Goal: Transaction & Acquisition: Purchase product/service

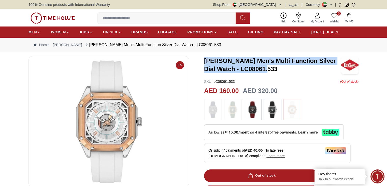
drag, startPoint x: 203, startPoint y: 58, endPoint x: 273, endPoint y: 73, distance: 72.3
click at [273, 73] on div "50% Lee Cooper Men's Multi Function Silver Dial Watch - LC08061.533 SKU : LC080…" at bounding box center [193, 185] width 330 height 258
copy h3 "Lee Cooper Men's Multi Function Silver Dial Watch - LC08061.533"
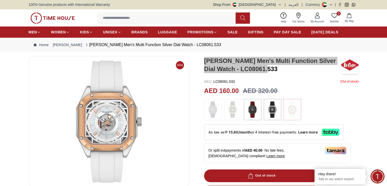
scroll to position [102, 0]
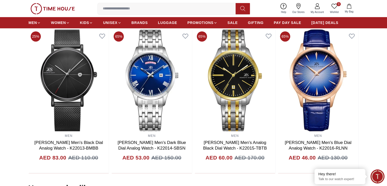
scroll to position [333, 0]
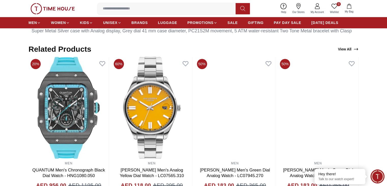
scroll to position [312, 0]
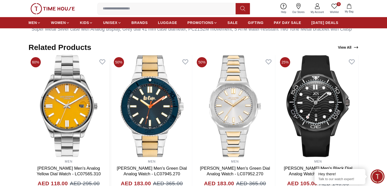
click at [100, 101] on img at bounding box center [68, 106] width 80 height 102
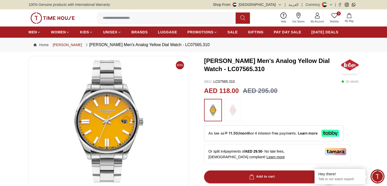
click at [60, 46] on link "[PERSON_NAME]" at bounding box center [67, 44] width 29 height 5
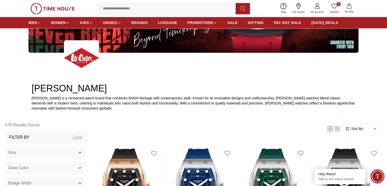
scroll to position [128, 0]
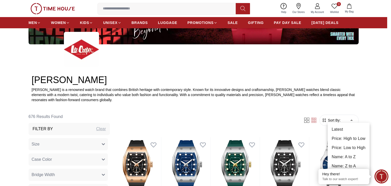
click at [349, 145] on li "Price: Low to High" at bounding box center [348, 147] width 42 height 9
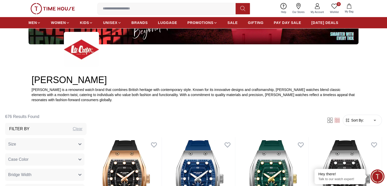
type input "*"
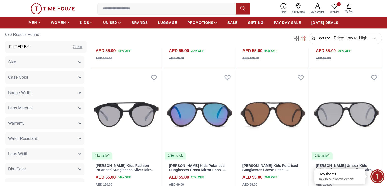
scroll to position [581, 0]
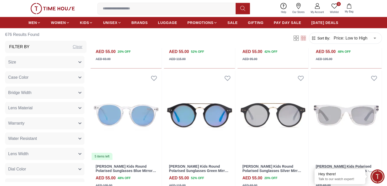
scroll to position [1226, 0]
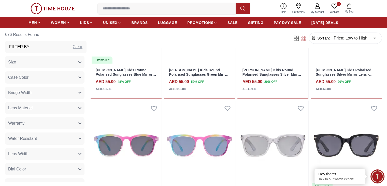
scroll to position [1143, 0]
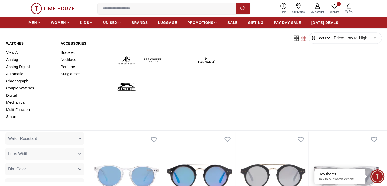
click at [19, 42] on link "Watches" at bounding box center [30, 43] width 48 height 5
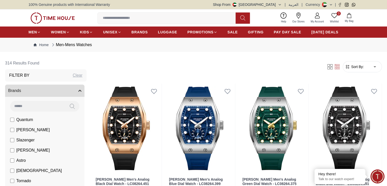
click at [343, 69] on form "Sort By: ​ ****** ​" at bounding box center [362, 66] width 39 height 11
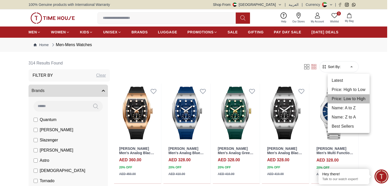
click at [346, 98] on li "Price: Low to High" at bounding box center [348, 98] width 42 height 9
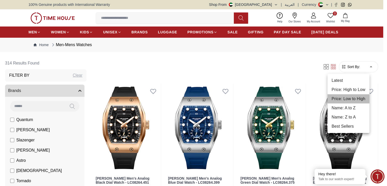
type input "*"
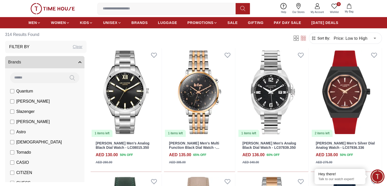
scroll to position [153, 0]
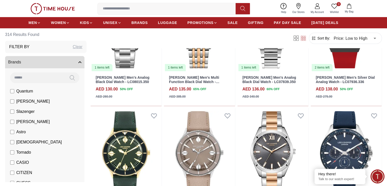
scroll to position [225, 0]
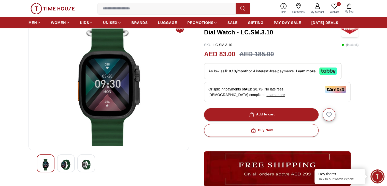
scroll to position [51, 0]
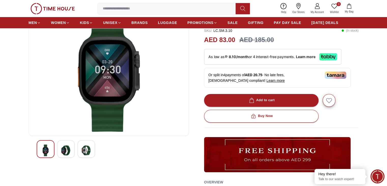
click at [71, 152] on div at bounding box center [66, 149] width 18 height 18
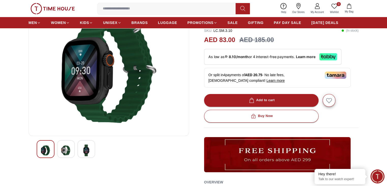
click at [86, 154] on img at bounding box center [86, 150] width 9 height 12
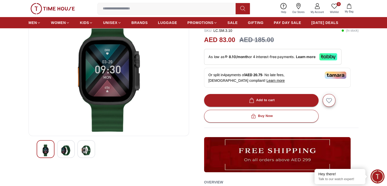
click at [77, 153] on div at bounding box center [109, 149] width 144 height 18
click at [68, 151] on img at bounding box center [65, 150] width 9 height 12
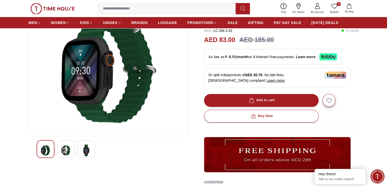
click at [68, 149] on img at bounding box center [65, 150] width 9 height 12
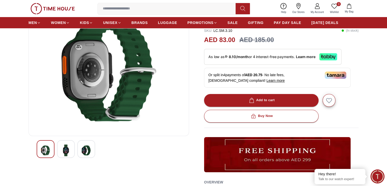
click at [71, 154] on div at bounding box center [66, 149] width 18 height 18
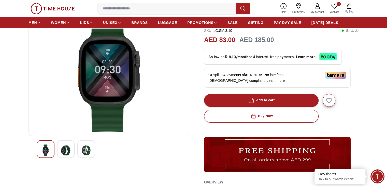
click at [75, 152] on div at bounding box center [109, 149] width 144 height 18
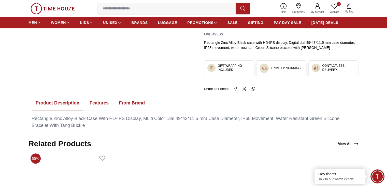
scroll to position [203, 0]
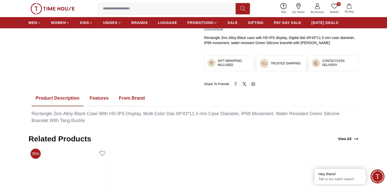
click at [107, 97] on button "Features" at bounding box center [98, 98] width 27 height 16
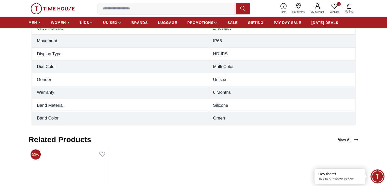
scroll to position [305, 0]
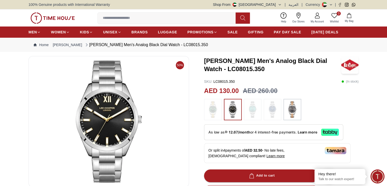
click at [289, 103] on img at bounding box center [292, 109] width 13 height 16
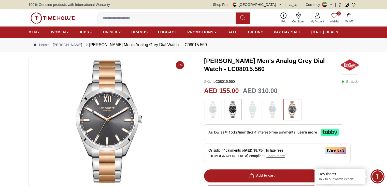
click at [233, 112] on img at bounding box center [232, 109] width 13 height 16
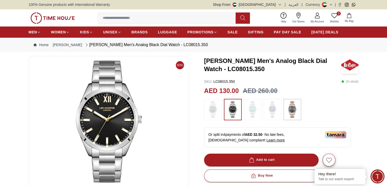
click at [289, 102] on img at bounding box center [292, 109] width 13 height 16
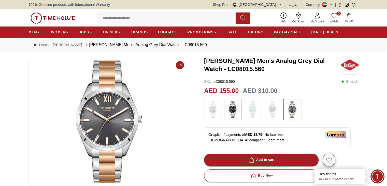
click at [229, 112] on img at bounding box center [232, 109] width 13 height 16
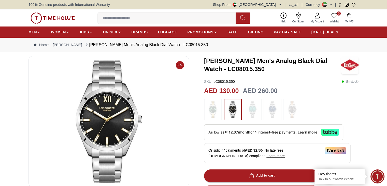
click at [286, 107] on img at bounding box center [292, 109] width 13 height 16
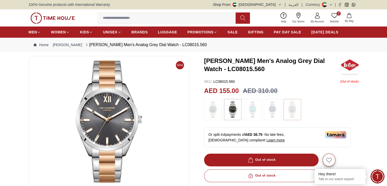
click at [272, 111] on img at bounding box center [272, 109] width 13 height 16
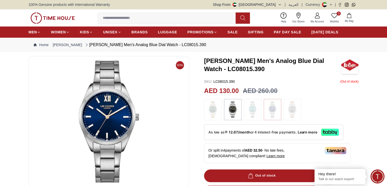
click at [293, 106] on img at bounding box center [292, 109] width 13 height 16
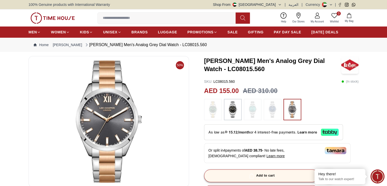
click at [260, 175] on div "Add to cart" at bounding box center [261, 175] width 27 height 6
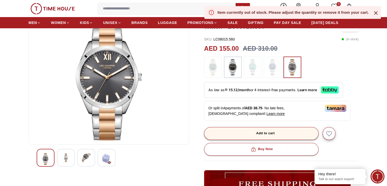
scroll to position [51, 0]
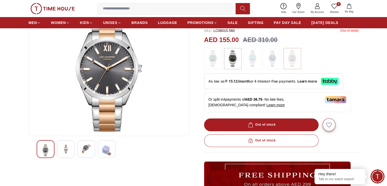
click at [238, 56] on img at bounding box center [232, 58] width 13 height 16
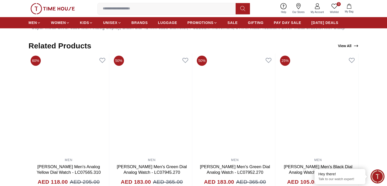
scroll to position [305, 0]
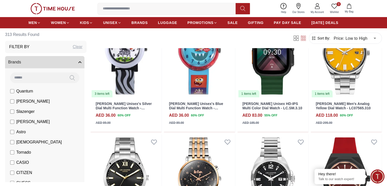
scroll to position [102, 0]
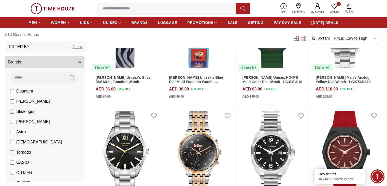
click at [350, 6] on icon "button" at bounding box center [348, 6] width 5 height 5
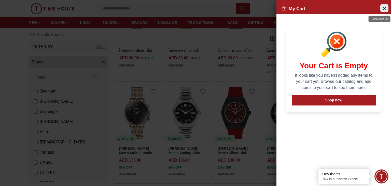
click at [384, 7] on icon "Close Account" at bounding box center [384, 8] width 4 height 6
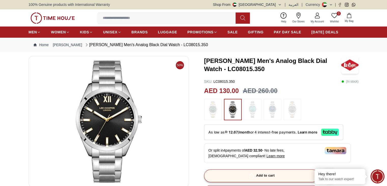
click at [269, 170] on button "Add to cart" at bounding box center [261, 175] width 114 height 13
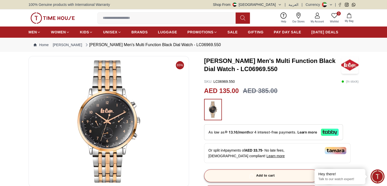
click at [244, 173] on button "Add to cart" at bounding box center [261, 175] width 114 height 13
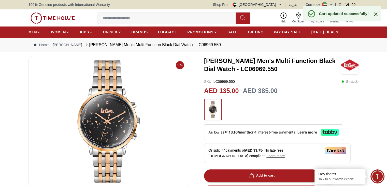
click at [375, 14] on icon at bounding box center [376, 14] width 6 height 6
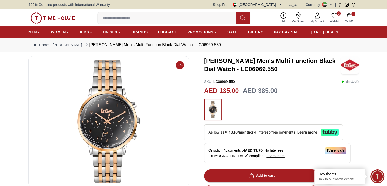
click at [349, 17] on icon "button" at bounding box center [348, 15] width 5 height 5
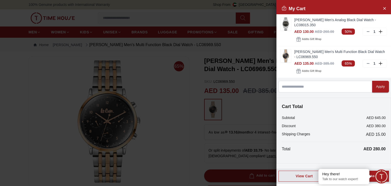
click at [261, 54] on div at bounding box center [195, 93] width 391 height 186
click at [261, 47] on div at bounding box center [195, 93] width 391 height 186
click at [386, 11] on button "Close Account" at bounding box center [384, 8] width 8 height 8
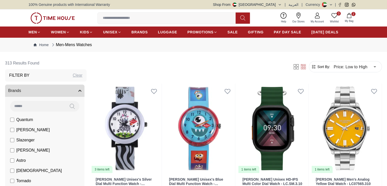
click at [352, 18] on button "2 My Bag" at bounding box center [349, 18] width 15 height 12
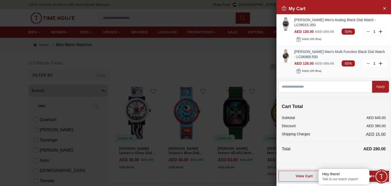
click at [380, 62] on icon at bounding box center [380, 64] width 5 height 4
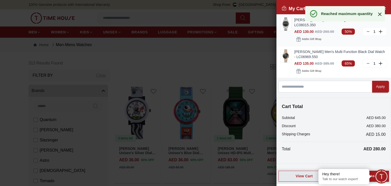
click at [381, 34] on div "1" at bounding box center [374, 31] width 24 height 8
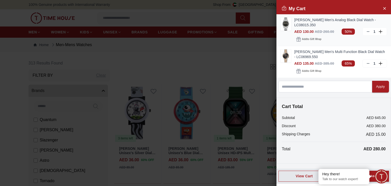
click at [380, 30] on icon at bounding box center [380, 32] width 0 height 4
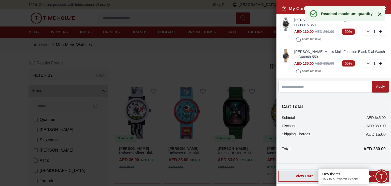
click at [380, 15] on icon at bounding box center [380, 14] width 4 height 4
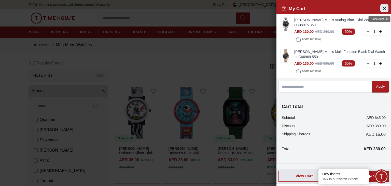
click at [382, 10] on icon "Close Account" at bounding box center [384, 8] width 4 height 6
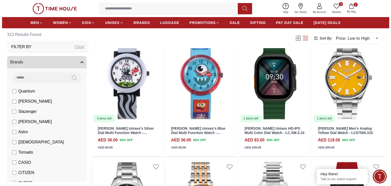
scroll to position [102, 0]
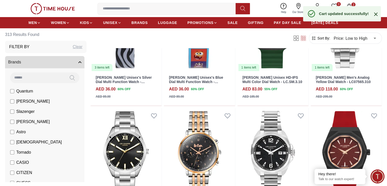
click at [375, 14] on icon at bounding box center [376, 14] width 4 height 4
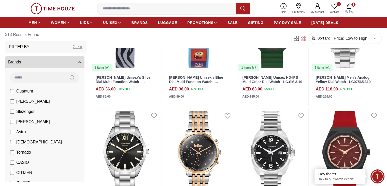
click at [352, 8] on button "3 My Bag" at bounding box center [349, 9] width 15 height 12
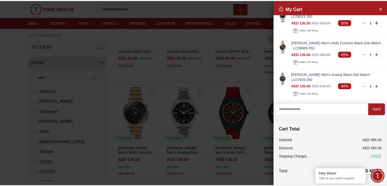
scroll to position [0, 0]
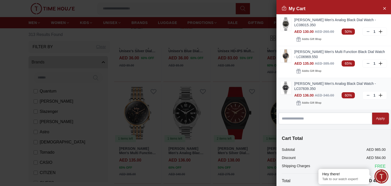
click at [378, 96] on icon at bounding box center [380, 95] width 5 height 4
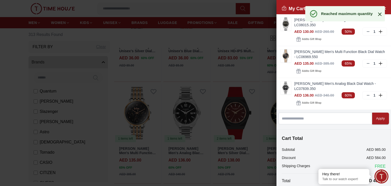
click at [380, 15] on icon at bounding box center [380, 14] width 4 height 4
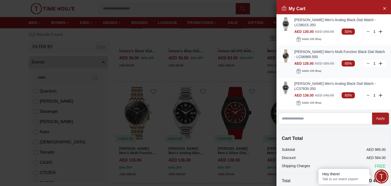
click at [366, 64] on icon at bounding box center [368, 63] width 4 height 4
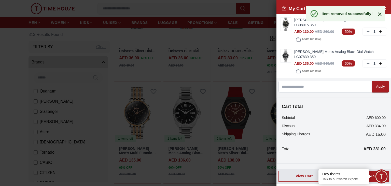
click at [266, 39] on div at bounding box center [195, 93] width 391 height 186
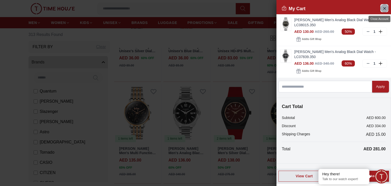
click at [381, 8] on button "Close Account" at bounding box center [384, 8] width 8 height 8
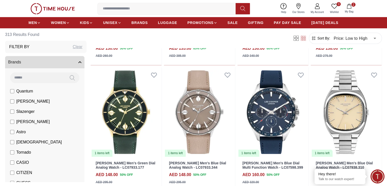
scroll to position [305, 0]
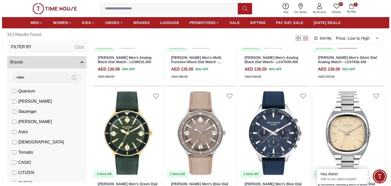
scroll to position [305, 0]
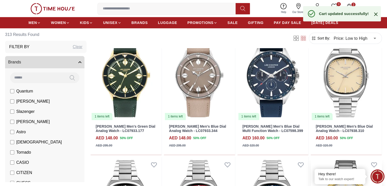
click at [376, 16] on icon at bounding box center [376, 14] width 6 height 6
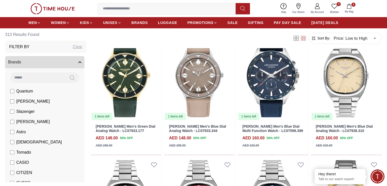
click at [352, 7] on button "4 My Bag" at bounding box center [349, 9] width 15 height 12
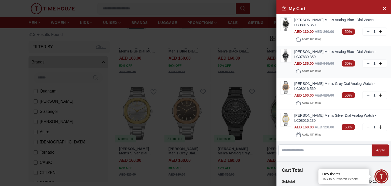
click at [366, 63] on icon at bounding box center [368, 63] width 4 height 4
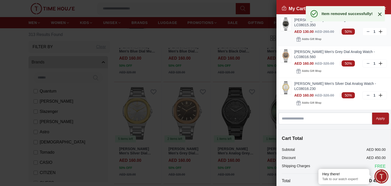
click at [366, 32] on icon at bounding box center [368, 31] width 4 height 4
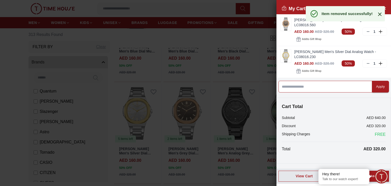
click at [329, 81] on input at bounding box center [325, 87] width 94 height 12
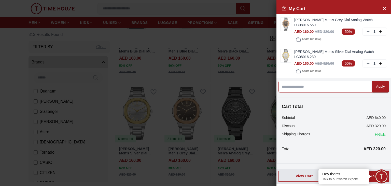
click at [324, 81] on input at bounding box center [325, 87] width 94 height 12
paste input "******"
type input "******"
click at [375, 81] on button "Apply" at bounding box center [380, 87] width 17 height 12
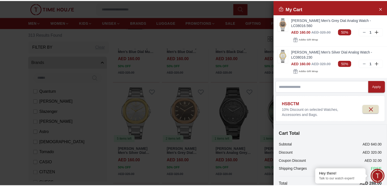
scroll to position [32, 0]
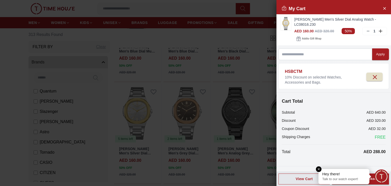
click at [316, 168] on em "Close tooltip" at bounding box center [319, 169] width 6 height 6
click at [343, 178] on div "Proceed to Checkout" at bounding box center [360, 179] width 35 height 6
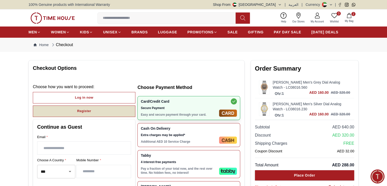
click at [82, 116] on button "Register" at bounding box center [84, 110] width 102 height 11
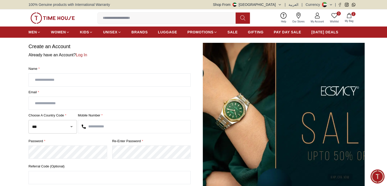
click at [86, 85] on input "text" at bounding box center [109, 79] width 161 height 13
type input "**********"
click at [89, 129] on input "text" at bounding box center [134, 126] width 112 height 13
type input "**********"
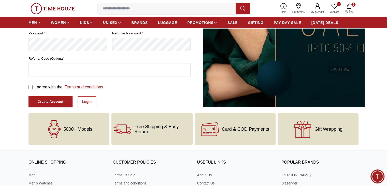
scroll to position [102, 0]
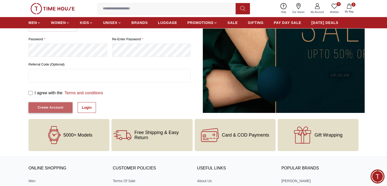
click at [58, 108] on div "Create Account" at bounding box center [51, 108] width 26 height 6
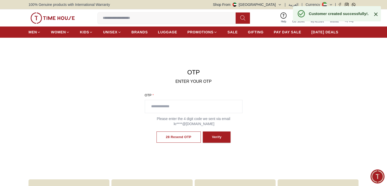
click at [197, 107] on input "text" at bounding box center [193, 106] width 97 height 13
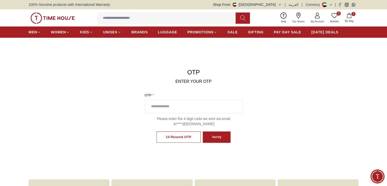
click at [216, 102] on input "text" at bounding box center [193, 106] width 97 height 13
paste input "****"
type input "****"
click at [215, 144] on div "12 Resend OTP Verify" at bounding box center [194, 137] width 98 height 22
click at [216, 141] on button "Verify" at bounding box center [217, 136] width 28 height 11
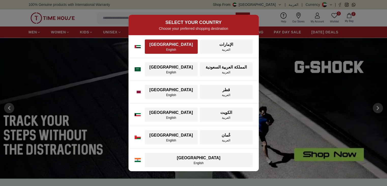
click at [172, 40] on button "UAE English" at bounding box center [171, 46] width 53 height 14
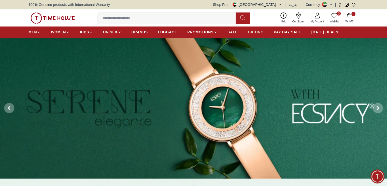
click at [253, 34] on span "GIFTING" at bounding box center [256, 31] width 16 height 5
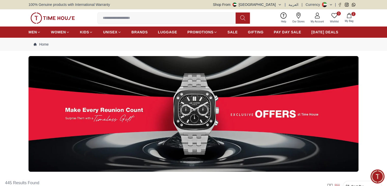
click at [201, 125] on img at bounding box center [193, 113] width 330 height 115
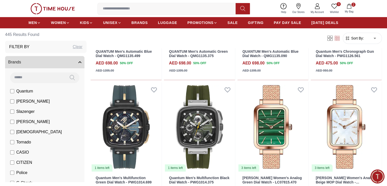
scroll to position [254, 0]
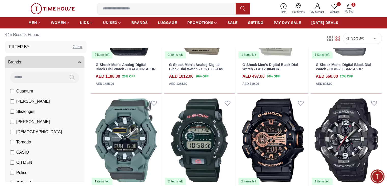
scroll to position [966, 0]
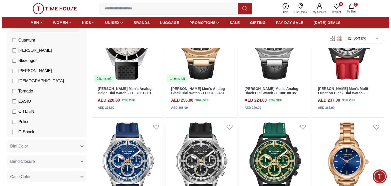
scroll to position [356, 0]
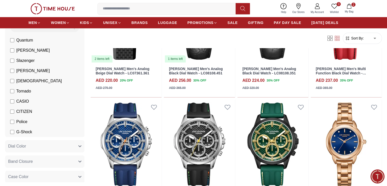
click at [350, 38] on span "Sort By:" at bounding box center [357, 38] width 14 height 5
click at [344, 37] on body "100% Genuine products with International Warranty Shop From UAE | العربية | Cur…" at bounding box center [193, 161] width 387 height 1034
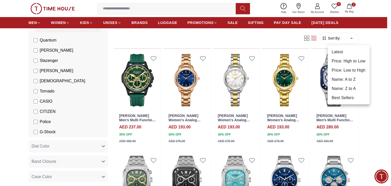
click at [343, 72] on li "Price: Low to High" at bounding box center [348, 70] width 42 height 9
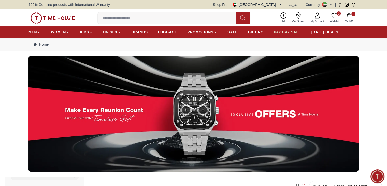
click at [297, 33] on span "PAY DAY SALE" at bounding box center [287, 31] width 27 height 5
type input "******"
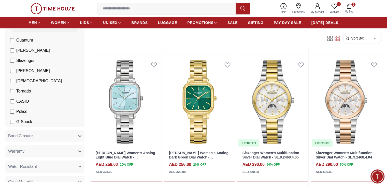
scroll to position [407, 0]
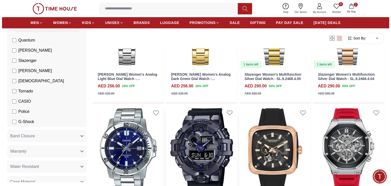
scroll to position [509, 0]
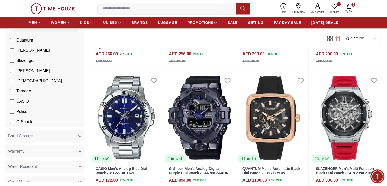
click at [355, 5] on button "2 My Bag" at bounding box center [349, 9] width 15 height 12
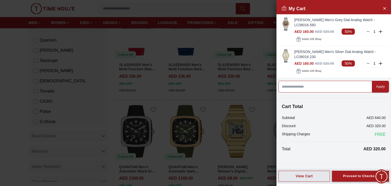
click at [340, 81] on input at bounding box center [325, 87] width 94 height 12
paste input "****"
drag, startPoint x: 291, startPoint y: 81, endPoint x: 277, endPoint y: 89, distance: 15.7
click at [278, 85] on input "****" at bounding box center [325, 87] width 94 height 12
paste input "**"
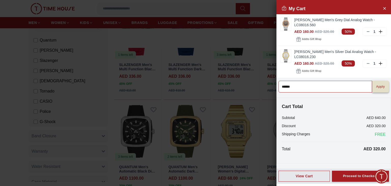
type input "******"
click at [374, 86] on button "Apply" at bounding box center [380, 87] width 17 height 12
click at [309, 81] on input at bounding box center [325, 87] width 94 height 12
paste input "******"
type input "******"
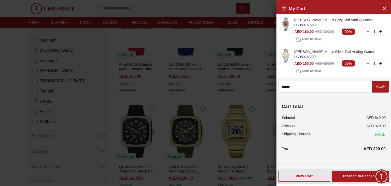
click at [376, 84] on div "Apply" at bounding box center [380, 87] width 9 height 6
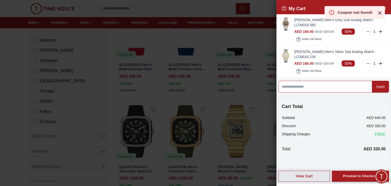
click at [310, 81] on input at bounding box center [325, 87] width 94 height 12
paste input "******"
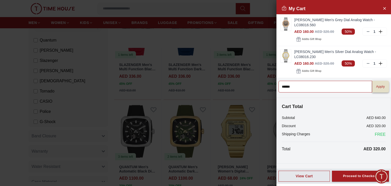
type input "******"
click at [376, 84] on div "Apply" at bounding box center [380, 87] width 9 height 6
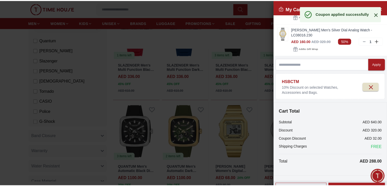
scroll to position [32, 0]
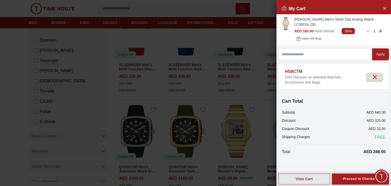
click at [360, 179] on div "Proceed to Checkout" at bounding box center [360, 179] width 35 height 6
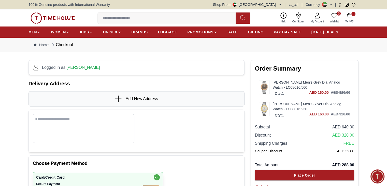
click at [121, 99] on icon at bounding box center [119, 98] width 8 height 7
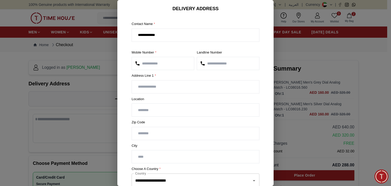
click at [209, 87] on input "text" at bounding box center [195, 86] width 127 height 13
click at [207, 106] on input "text" at bounding box center [195, 110] width 127 height 13
click at [210, 80] on input "**********" at bounding box center [195, 86] width 127 height 13
type input "**********"
click at [201, 113] on input "text" at bounding box center [195, 110] width 127 height 13
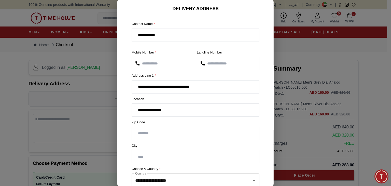
type input "**********"
click at [186, 136] on input "number" at bounding box center [195, 133] width 127 height 13
type input "****"
click at [178, 155] on input "text" at bounding box center [195, 156] width 127 height 13
type input "*****"
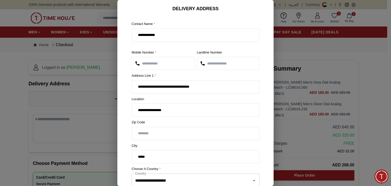
click at [265, 147] on section "**********" at bounding box center [195, 131] width 156 height 253
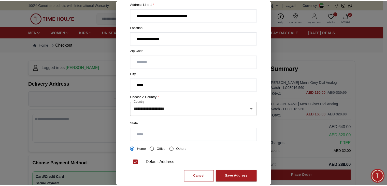
scroll to position [81, 0]
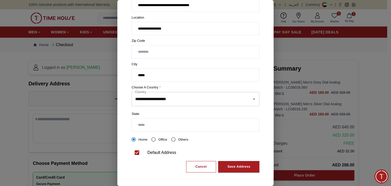
click at [210, 126] on input "text" at bounding box center [195, 124] width 127 height 13
type input "*****"
click at [241, 167] on div "Save Address" at bounding box center [238, 167] width 23 height 6
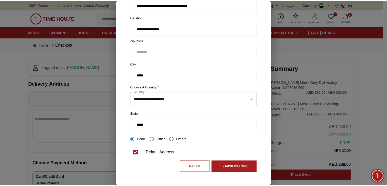
scroll to position [0, 0]
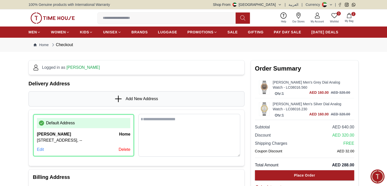
click at [87, 143] on p "APARTMENT NO 420, 4th FLOOR, RUSSIA V-02, 0000, Dubai, United Arab Emirates, --" at bounding box center [83, 140] width 93 height 6
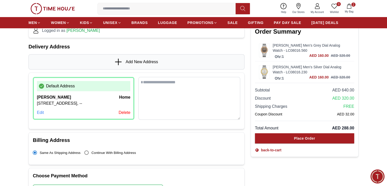
scroll to position [51, 0]
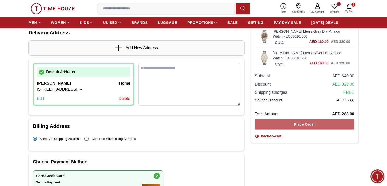
click at [286, 127] on button "Place Order" at bounding box center [304, 124] width 99 height 10
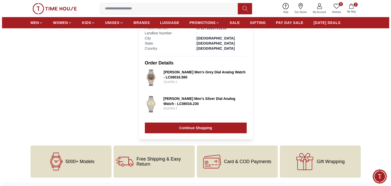
scroll to position [153, 0]
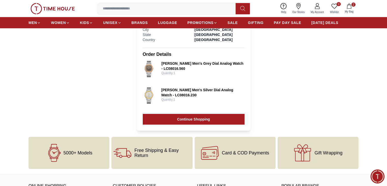
click at [353, 7] on button "2 My Bag" at bounding box center [349, 9] width 15 height 12
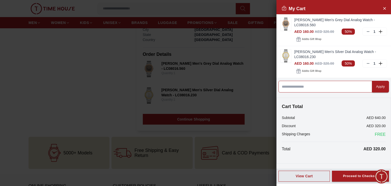
click at [347, 82] on input at bounding box center [325, 87] width 94 height 12
paste input "******"
type input "******"
click at [376, 84] on div "Apply" at bounding box center [380, 87] width 9 height 6
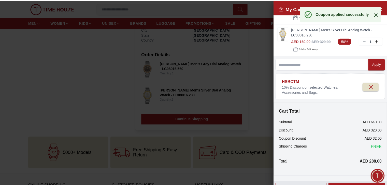
scroll to position [32, 0]
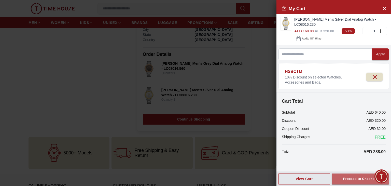
click at [363, 176] on div "Proceed to Checkout" at bounding box center [360, 179] width 35 height 6
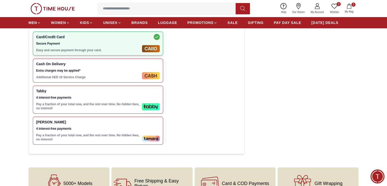
scroll to position [203, 0]
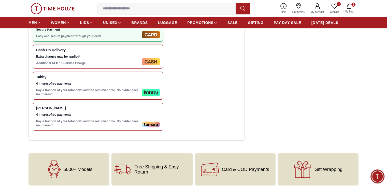
click at [121, 96] on p "Pay a fraction of your total now, and the rest over time. No hidden fees, no in…" at bounding box center [88, 92] width 104 height 8
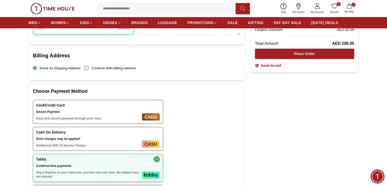
scroll to position [51, 0]
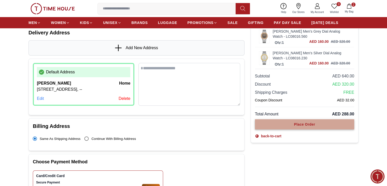
click at [286, 126] on button "Place Order" at bounding box center [304, 124] width 99 height 10
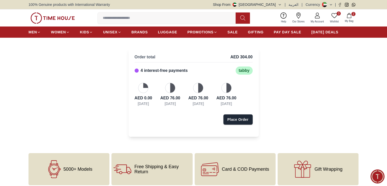
click at [250, 56] on span "AED 304.00" at bounding box center [241, 57] width 22 height 6
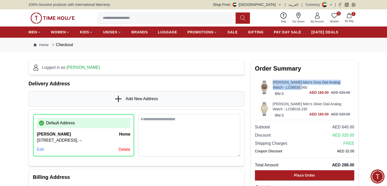
drag, startPoint x: 271, startPoint y: 83, endPoint x: 293, endPoint y: 87, distance: 22.6
click at [293, 87] on div "[PERSON_NAME] Men's Grey Dial Analog Watch - LC08016.560 Qty: 1 AED 160.00 AED …" at bounding box center [304, 88] width 99 height 22
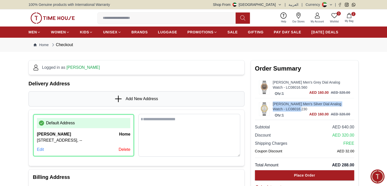
drag, startPoint x: 271, startPoint y: 101, endPoint x: 293, endPoint y: 107, distance: 23.1
click at [293, 107] on div "[PERSON_NAME] Men's Silver Dial Analog Watch - LC08016.230 Qty: 1 AED 160.00 AE…" at bounding box center [304, 108] width 99 height 21
click at [250, 90] on div "Order Summary [PERSON_NAME] Men's Grey Dial Analog Watch - LC08016.560 Qty: 1 A…" at bounding box center [304, 127] width 108 height 134
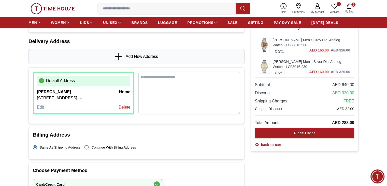
scroll to position [51, 0]
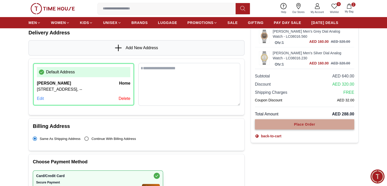
click at [307, 124] on div "Place Order" at bounding box center [304, 124] width 21 height 5
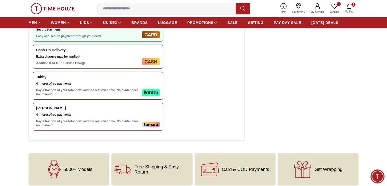
scroll to position [0, 0]
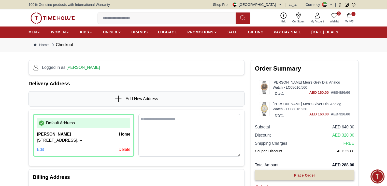
click at [317, 174] on button "Place Order" at bounding box center [304, 175] width 99 height 10
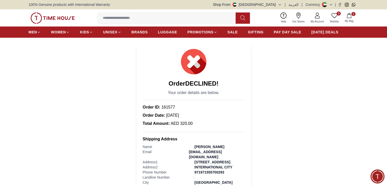
click at [350, 19] on span "My Bag" at bounding box center [349, 21] width 13 height 4
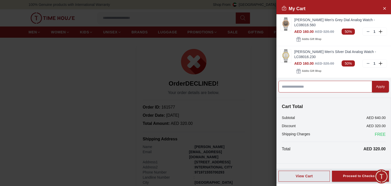
click at [321, 82] on input at bounding box center [325, 87] width 94 height 12
click at [63, 72] on div at bounding box center [195, 93] width 391 height 186
click at [250, 74] on div at bounding box center [195, 93] width 391 height 186
click at [386, 8] on button "Close Account" at bounding box center [384, 8] width 8 height 8
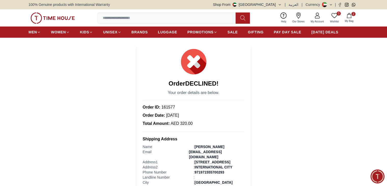
click at [347, 21] on span "My Bag" at bounding box center [349, 21] width 13 height 4
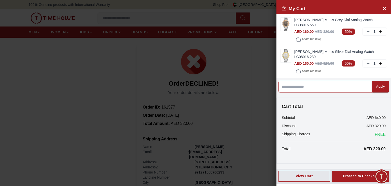
click at [350, 81] on input at bounding box center [325, 87] width 94 height 12
click at [349, 82] on input at bounding box center [325, 87] width 94 height 12
paste input "**********"
click at [362, 81] on input "**********" at bounding box center [323, 87] width 90 height 12
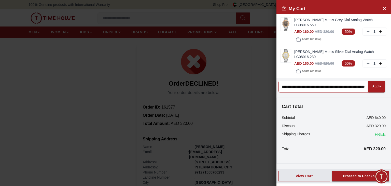
click at [362, 81] on input "**********" at bounding box center [323, 87] width 90 height 12
paste input
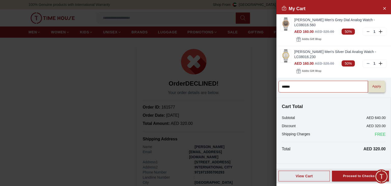
type input "******"
click at [379, 84] on div "Apply" at bounding box center [376, 86] width 9 height 6
click at [301, 81] on input at bounding box center [323, 87] width 90 height 12
paste input "***"
type input "***"
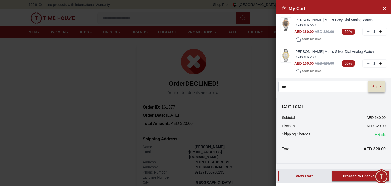
click at [377, 83] on div "Apply" at bounding box center [376, 86] width 9 height 6
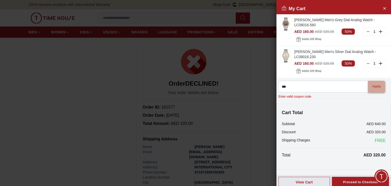
click at [377, 83] on div "Apply" at bounding box center [376, 86] width 9 height 6
